Goal: Task Accomplishment & Management: Manage account settings

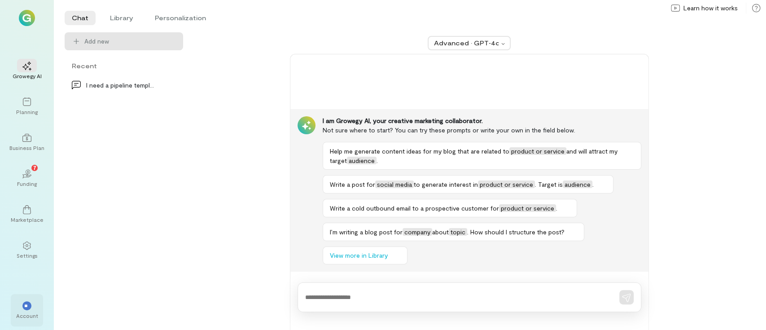
click at [31, 313] on div "Account" at bounding box center [27, 315] width 22 height 7
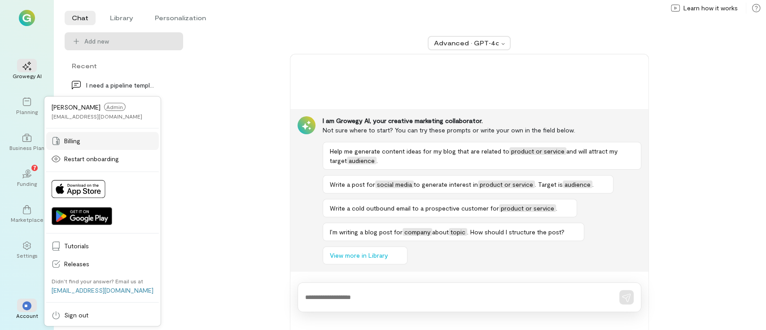
click at [75, 142] on span "Billing" at bounding box center [108, 140] width 89 height 9
